Goal: Information Seeking & Learning: Check status

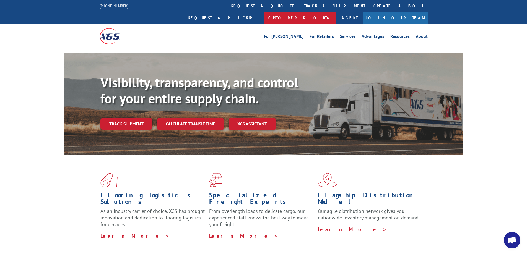
click at [336, 12] on link "Customer Portal" at bounding box center [300, 18] width 72 height 12
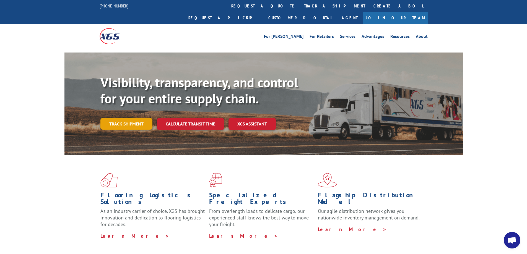
click at [133, 118] on link "Track shipment" at bounding box center [126, 124] width 52 height 12
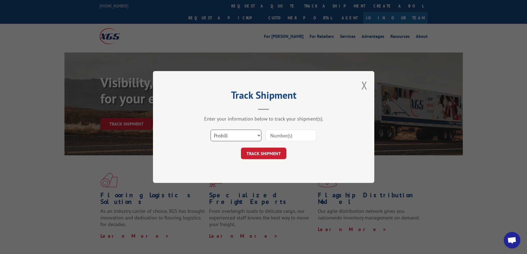
click at [227, 136] on select "Select category... Probill BOL PO" at bounding box center [236, 136] width 51 height 12
select select "bol"
click at [211, 130] on select "Select category... Probill BOL PO" at bounding box center [236, 136] width 51 height 12
click at [284, 136] on input at bounding box center [291, 136] width 51 height 12
type input "479936"
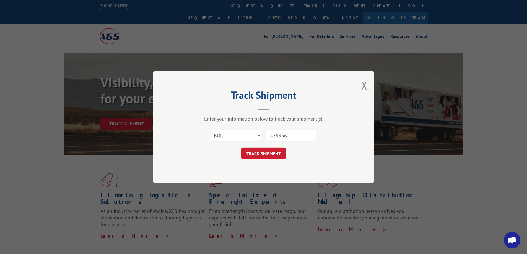
click button "TRACK SHIPMENT" at bounding box center [263, 154] width 45 height 12
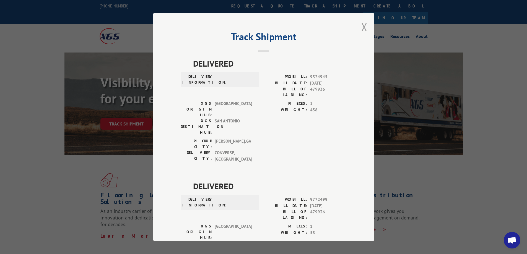
click at [362, 29] on button "Close modal" at bounding box center [365, 27] width 6 height 15
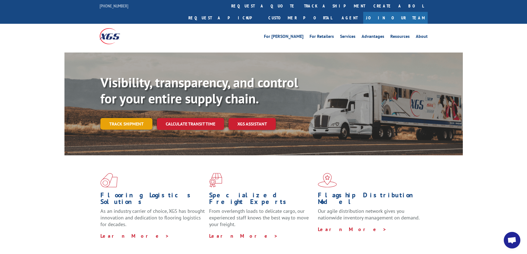
click at [127, 118] on link "Track shipment" at bounding box center [126, 124] width 52 height 12
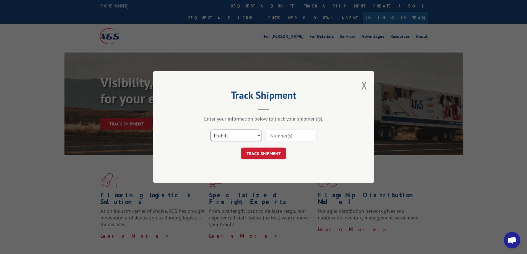
drag, startPoint x: 225, startPoint y: 135, endPoint x: 223, endPoint y: 140, distance: 5.3
click at [225, 135] on select "Select category... Probill BOL PO" at bounding box center [236, 136] width 51 height 12
select select "bol"
click at [211, 130] on select "Select category... Probill BOL PO" at bounding box center [236, 136] width 51 height 12
click at [278, 138] on input at bounding box center [291, 136] width 51 height 12
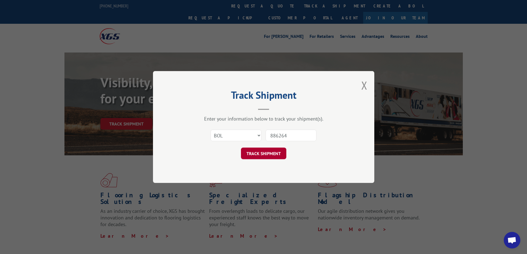
type input "886264"
click at [267, 154] on button "TRACK SHIPMENT" at bounding box center [263, 154] width 45 height 12
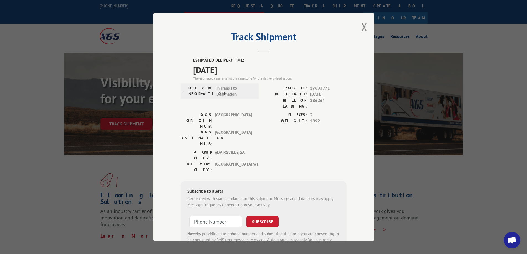
drag, startPoint x: 361, startPoint y: 26, endPoint x: 328, endPoint y: 2, distance: 41.4
click at [362, 27] on button "Close modal" at bounding box center [365, 27] width 6 height 15
